Goal: Task Accomplishment & Management: Manage account settings

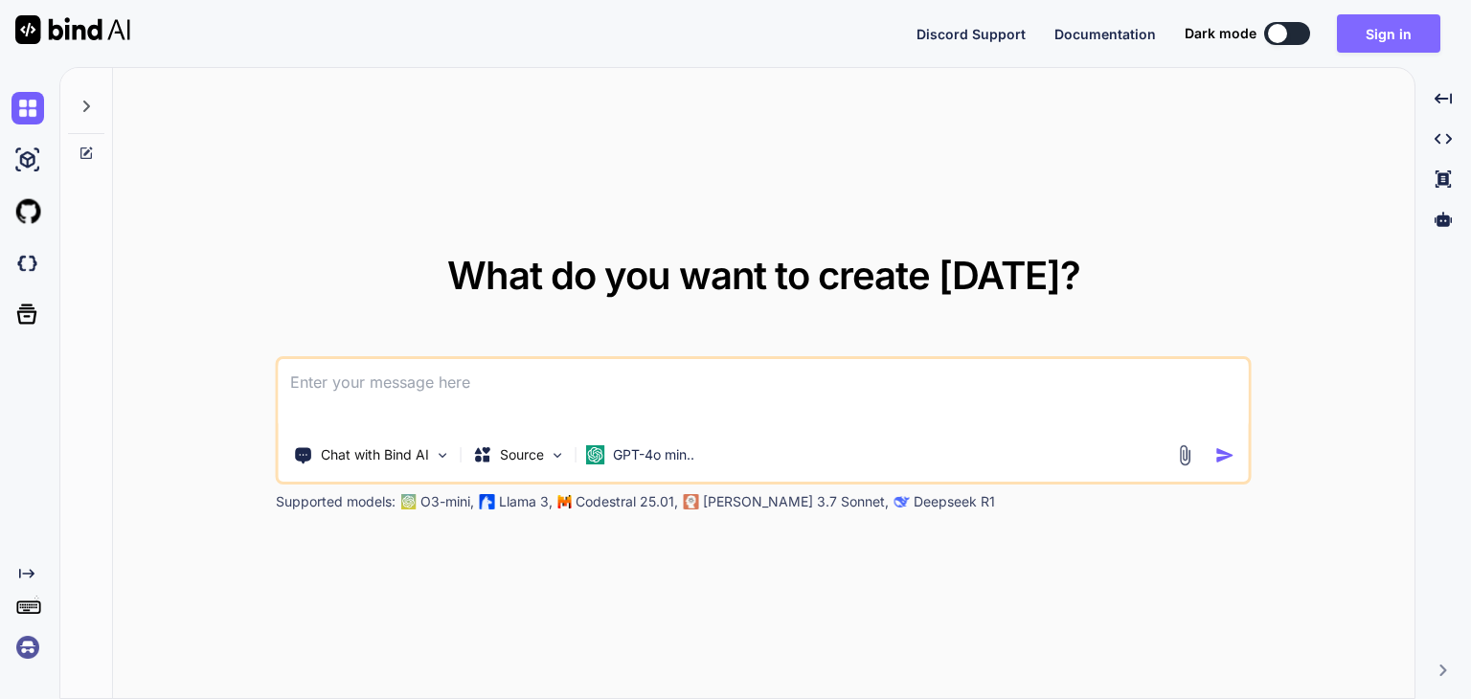
click at [1394, 32] on button "Sign in" at bounding box center [1388, 33] width 103 height 38
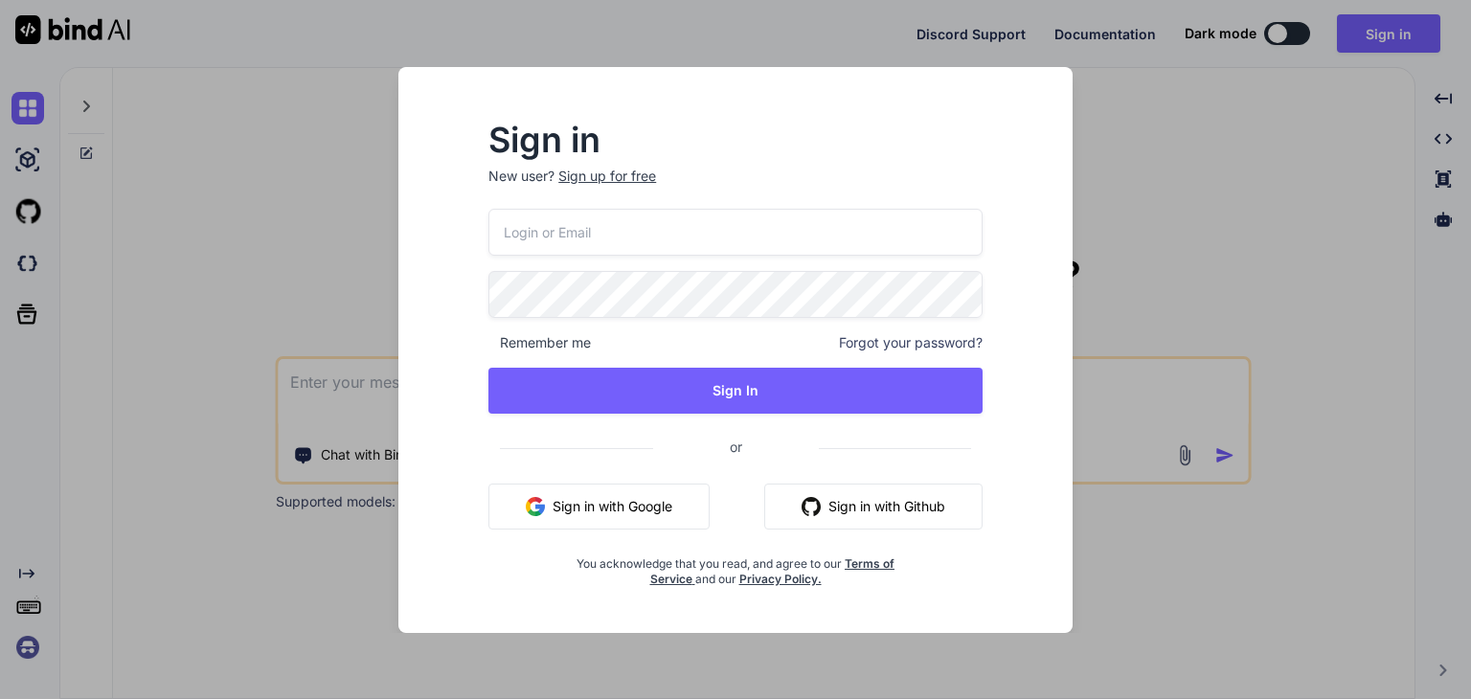
click at [579, 499] on button "Sign in with Google" at bounding box center [599, 507] width 221 height 46
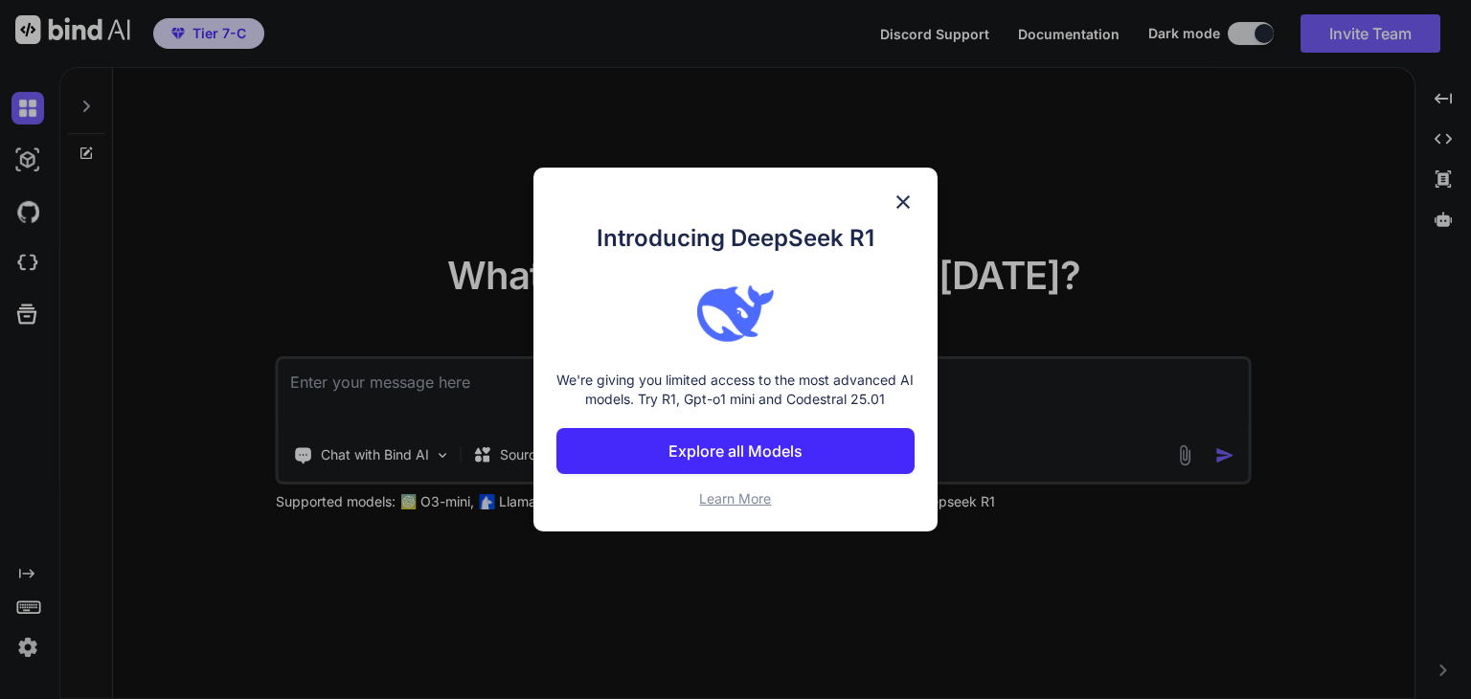
click at [907, 200] on img at bounding box center [903, 202] width 23 height 23
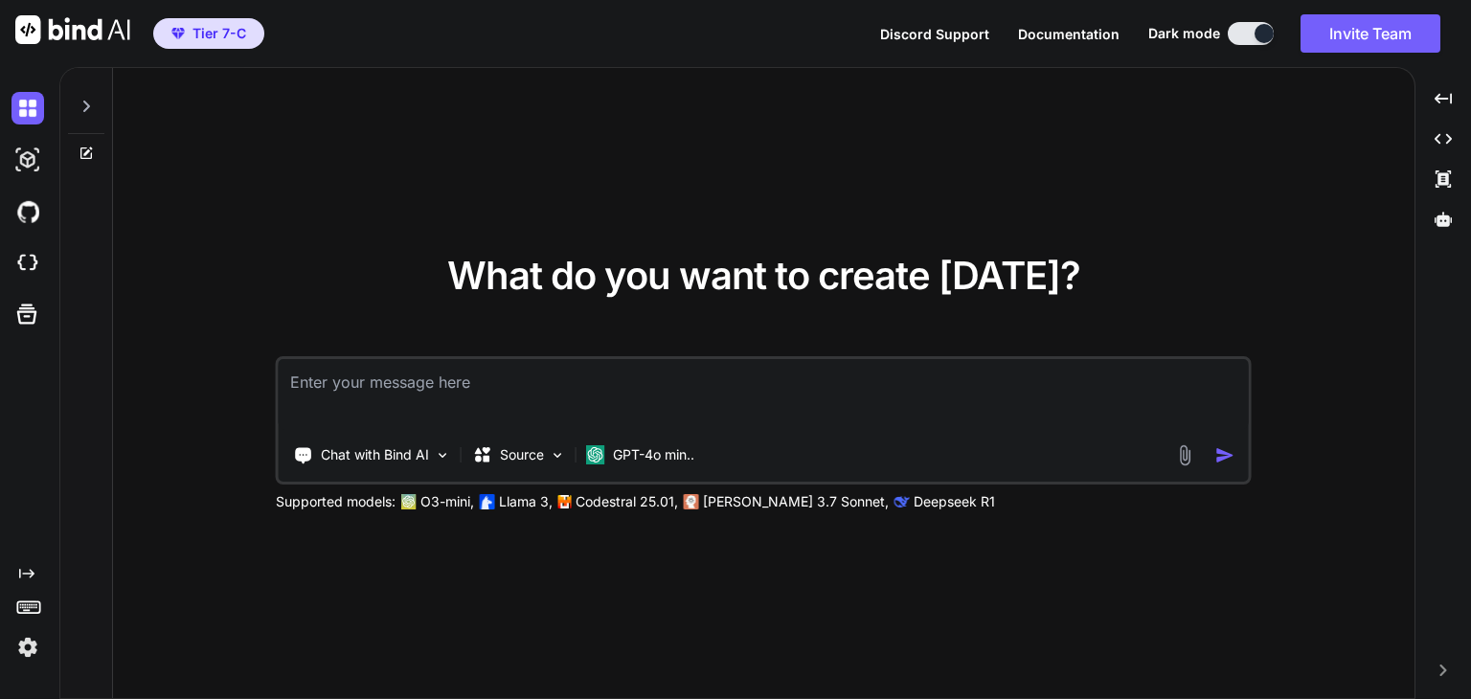
click at [24, 650] on img at bounding box center [27, 647] width 33 height 33
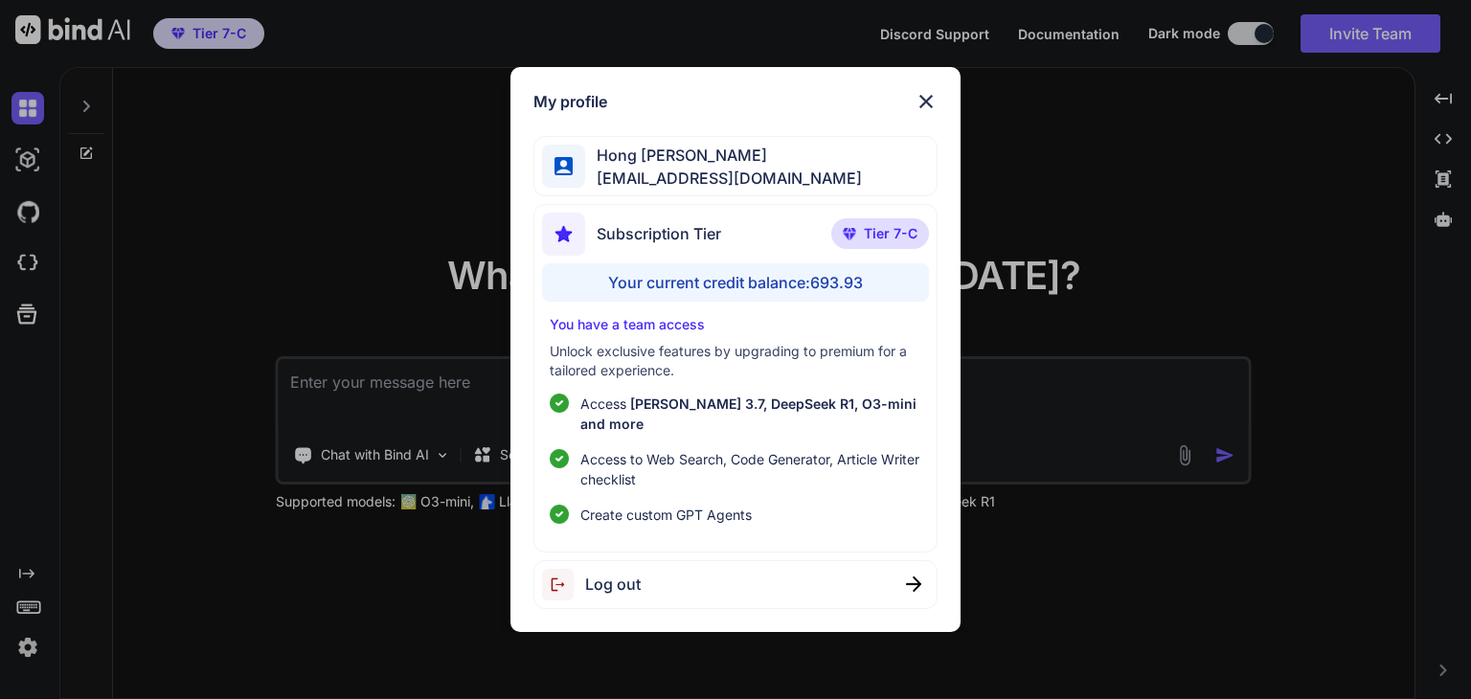
type textarea "x"
click at [930, 112] on img at bounding box center [926, 101] width 23 height 23
